Goal: Task Accomplishment & Management: Manage account settings

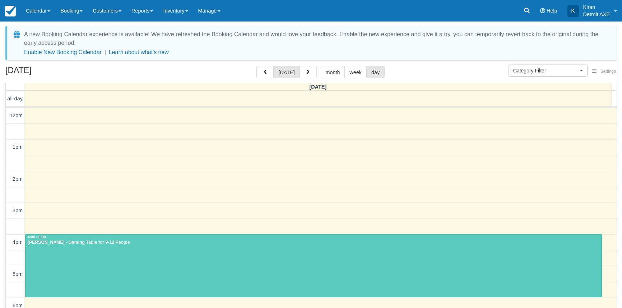
select select
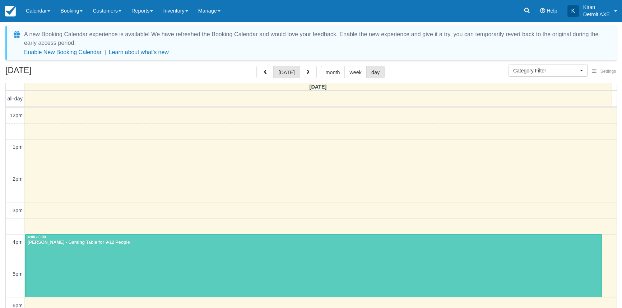
scroll to position [126, 0]
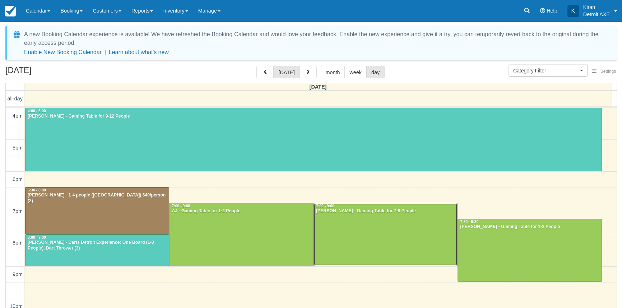
click at [416, 239] on div at bounding box center [385, 235] width 143 height 62
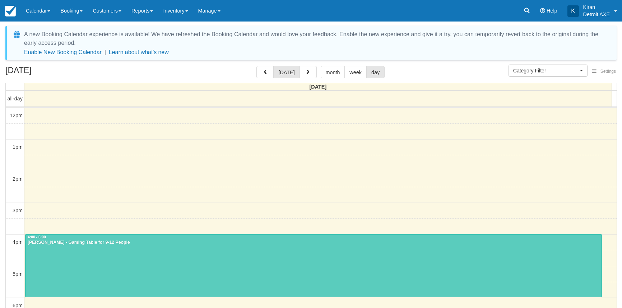
select select
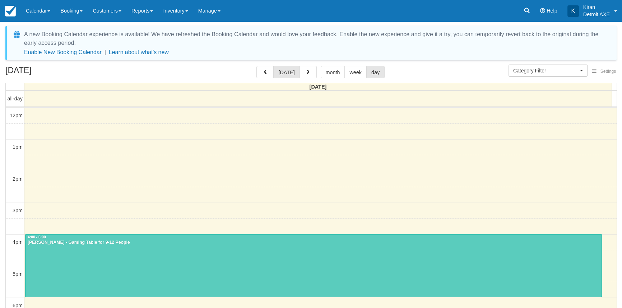
scroll to position [126, 0]
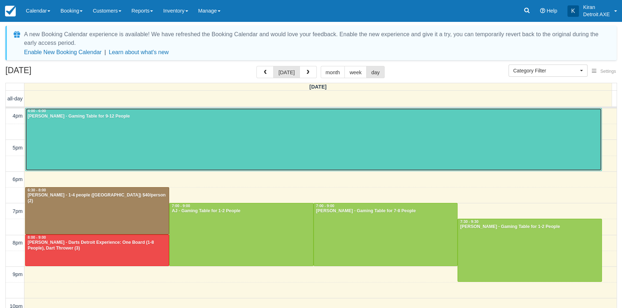
click at [219, 133] on div at bounding box center [313, 139] width 576 height 62
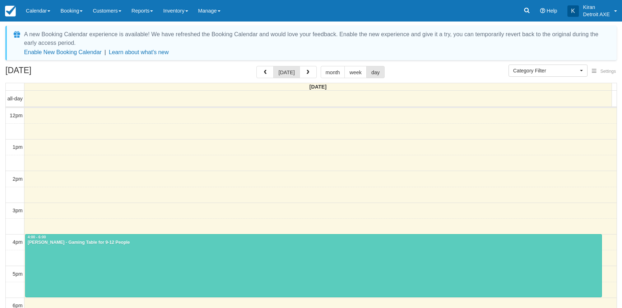
select select
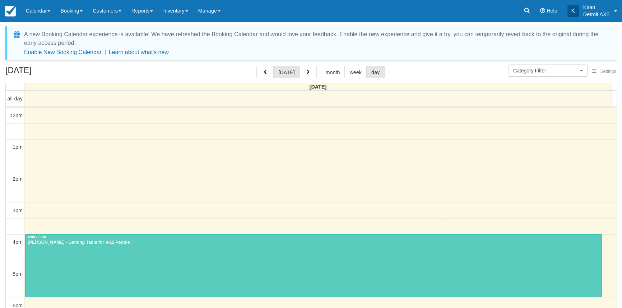
scroll to position [126, 0]
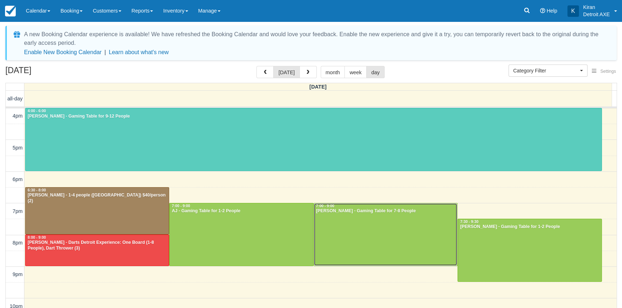
click at [342, 235] on div at bounding box center [385, 235] width 143 height 62
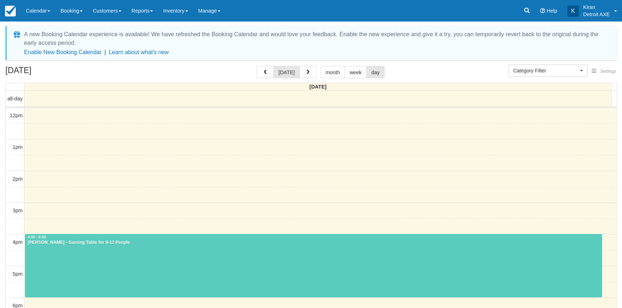
scroll to position [126, 0]
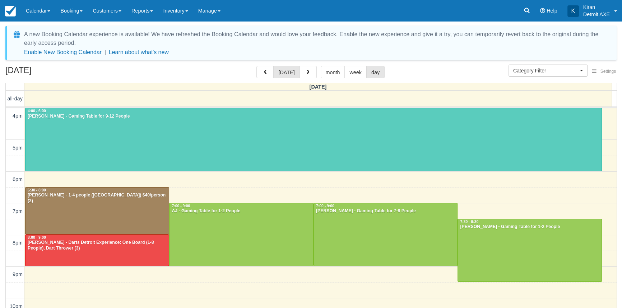
click at [227, 194] on div "12pm 1pm 2pm 3pm 4pm 5pm 6pm 7pm 8pm 9pm 10pm 11pm 4:00 - 6:00 [PERSON_NAME] - …" at bounding box center [311, 164] width 611 height 364
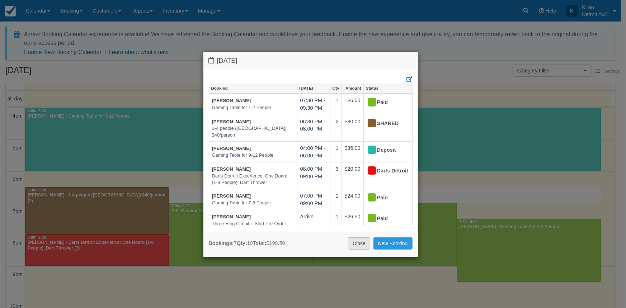
click at [369, 244] on link "Close" at bounding box center [359, 244] width 22 height 12
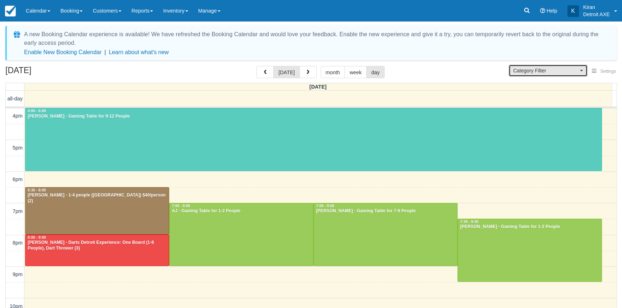
click at [539, 72] on span "Category Filter" at bounding box center [545, 70] width 65 height 7
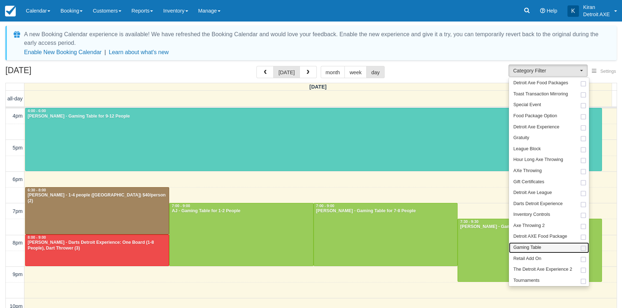
click at [537, 248] on span "Gaming Table" at bounding box center [527, 248] width 28 height 6
select select "6"
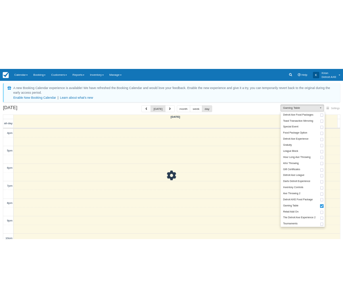
scroll to position [93, 0]
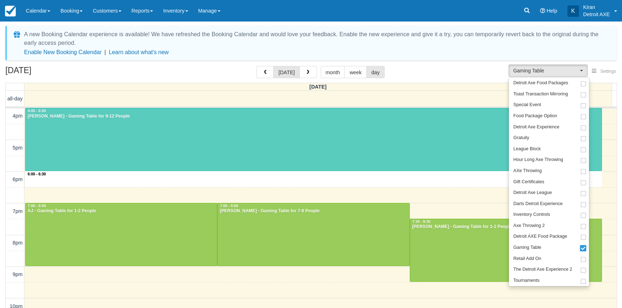
click at [361, 180] on div "12pm 1pm 2pm 3pm 4pm 5pm 6pm 7pm 8pm 9pm 10pm 11pm 6:00 - 6:30 4:00 - 6:00 [PER…" at bounding box center [311, 164] width 611 height 364
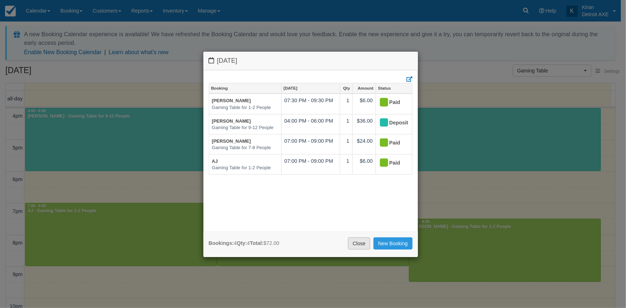
click at [364, 243] on link "Close" at bounding box center [359, 244] width 22 height 12
